Goal: Contribute content: Add original content to the website for others to see

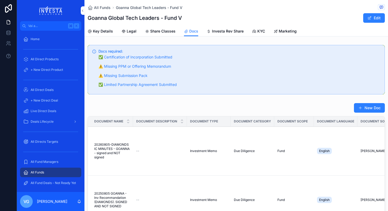
scroll to position [77, 0]
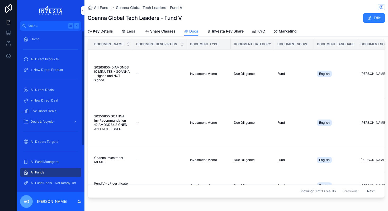
click at [41, 160] on span "All Fund Managers" at bounding box center [45, 161] width 28 height 4
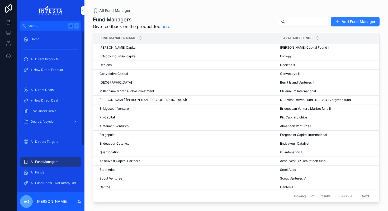
click at [59, 57] on div "All Direct Products" at bounding box center [50, 59] width 55 height 8
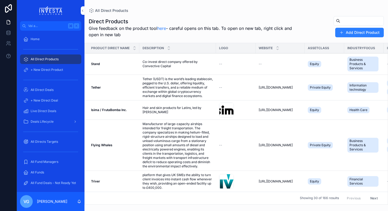
click at [51, 87] on div "All Direct Deals" at bounding box center [50, 90] width 55 height 8
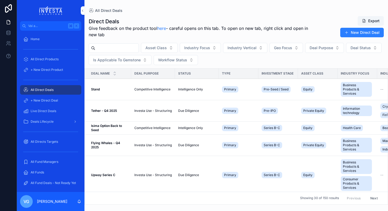
click at [119, 46] on input "contenuto scorrevole" at bounding box center [116, 47] width 43 height 7
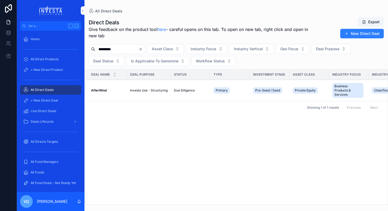
type input "*********"
click at [106, 90] on strong "AfterWind" at bounding box center [99, 90] width 16 height 4
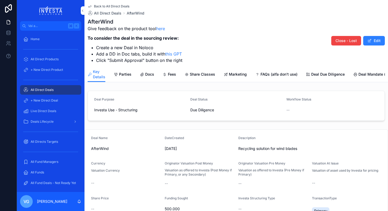
click at [150, 77] on link "Docs" at bounding box center [147, 74] width 14 height 11
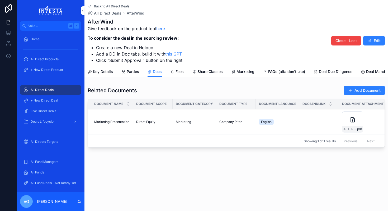
click at [105, 75] on link "Key Details" at bounding box center [100, 72] width 25 height 11
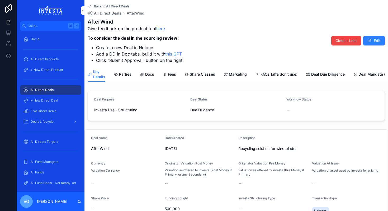
click at [376, 41] on button "Edit" at bounding box center [374, 41] width 22 height 10
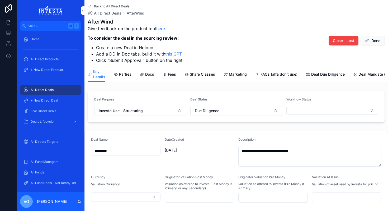
click at [140, 110] on span "Investa Use - Structuring" at bounding box center [121, 110] width 44 height 5
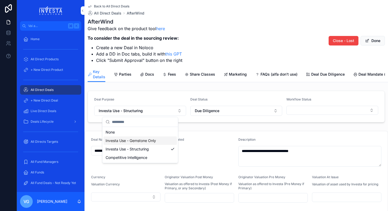
click at [140, 140] on span "Investa Use - Gemstone Only" at bounding box center [131, 140] width 50 height 5
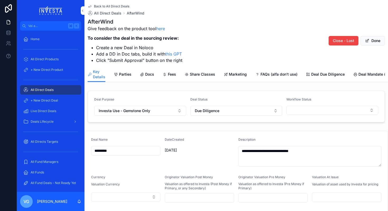
click at [147, 76] on span "Docs" at bounding box center [149, 74] width 9 height 5
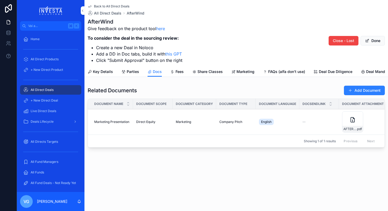
click at [352, 96] on div "Related Documents Add Document Document Name Document Scope Document Category D…" at bounding box center [236, 116] width 297 height 62
click at [352, 90] on span "contenuto scorrevole" at bounding box center [350, 90] width 4 height 4
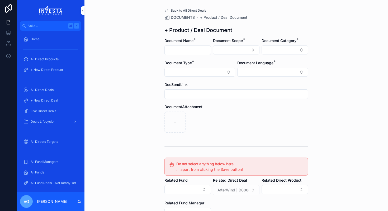
click at [183, 50] on input "contenuto scorrevole" at bounding box center [188, 49] width 46 height 7
type input "*"
click at [229, 60] on div "Document Type *" at bounding box center [199, 62] width 71 height 5
click at [186, 51] on input "**********" at bounding box center [188, 49] width 46 height 7
click at [197, 52] on input "**********" at bounding box center [188, 49] width 46 height 7
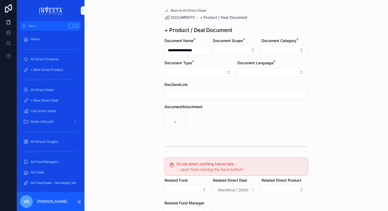
type input "**********"
click at [146, 86] on div "**********" at bounding box center [236, 105] width 304 height 211
click at [235, 53] on button "Select Button" at bounding box center [236, 49] width 46 height 9
click at [227, 70] on div "Direct Equity" at bounding box center [236, 71] width 73 height 8
click at [289, 53] on button "Select Button" at bounding box center [285, 49] width 46 height 9
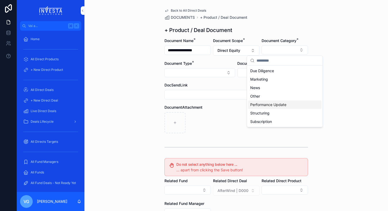
click at [270, 106] on span "Performance Update" at bounding box center [268, 104] width 36 height 5
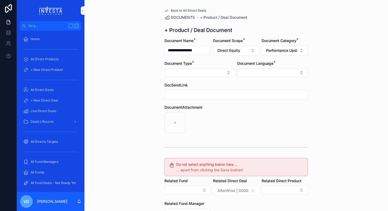
click at [191, 76] on button "Select Button" at bounding box center [199, 72] width 71 height 9
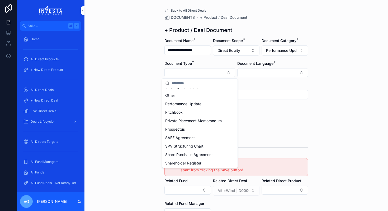
scroll to position [183, 0]
click at [184, 107] on div "Performance Update" at bounding box center [199, 104] width 73 height 8
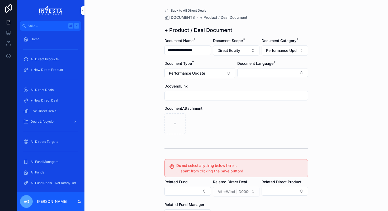
click at [282, 67] on div "Document Language *" at bounding box center [272, 69] width 71 height 17
click at [279, 74] on button "Select Button" at bounding box center [272, 72] width 71 height 9
click at [256, 111] on div "English" at bounding box center [272, 110] width 73 height 8
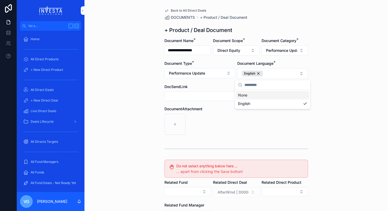
click at [209, 123] on div "contenuto scorrevole" at bounding box center [236, 124] width 144 height 21
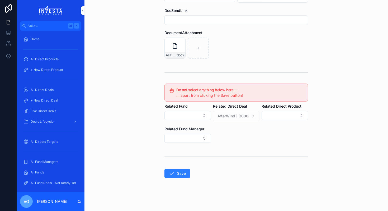
scroll to position [77, 0]
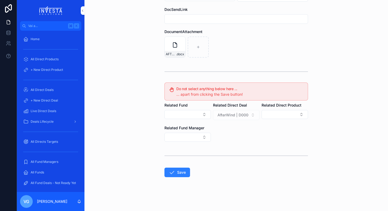
click at [176, 172] on button "Save" at bounding box center [177, 172] width 26 height 10
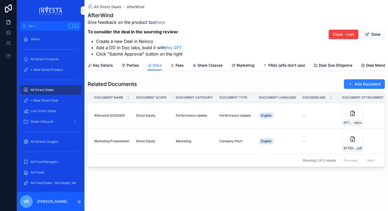
click at [374, 86] on button "Add Document" at bounding box center [364, 84] width 41 height 10
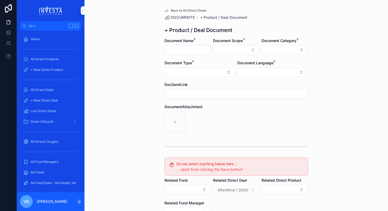
click at [227, 49] on button "Select Button" at bounding box center [236, 49] width 46 height 9
click at [148, 68] on div "Back to All Direct Deals DOCUMENTS + Product / Deal Document + Product / Deal D…" at bounding box center [236, 105] width 304 height 211
click at [301, 53] on button "Select Button" at bounding box center [285, 49] width 46 height 9
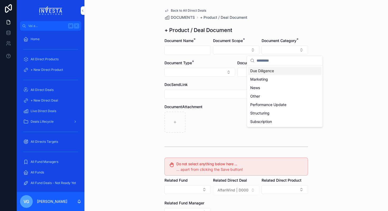
click at [269, 71] on span "Due Diligence" at bounding box center [262, 70] width 24 height 5
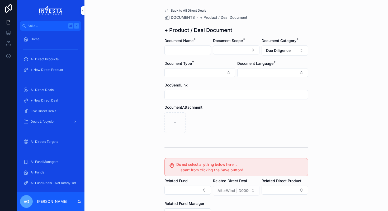
click at [201, 73] on button "Select Button" at bounding box center [199, 72] width 71 height 9
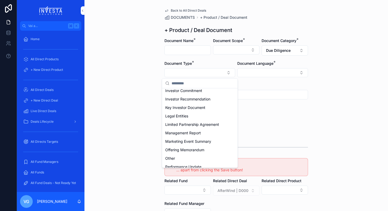
scroll to position [123, 0]
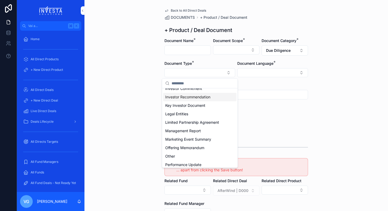
click at [303, 58] on form "Document Name * Document Scope * Document Category * Due Diligence Document Typ…" at bounding box center [236, 162] width 144 height 248
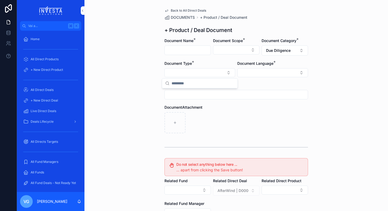
scroll to position [0, 0]
click at [45, 91] on span "All Direct Deals" at bounding box center [42, 90] width 23 height 4
